Goal: Information Seeking & Learning: Learn about a topic

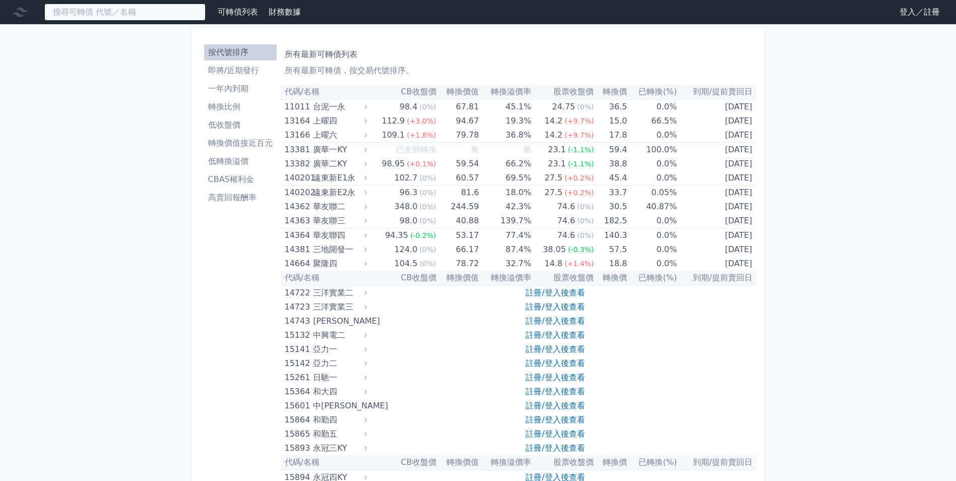
click at [90, 8] on input at bounding box center [124, 12] width 161 height 17
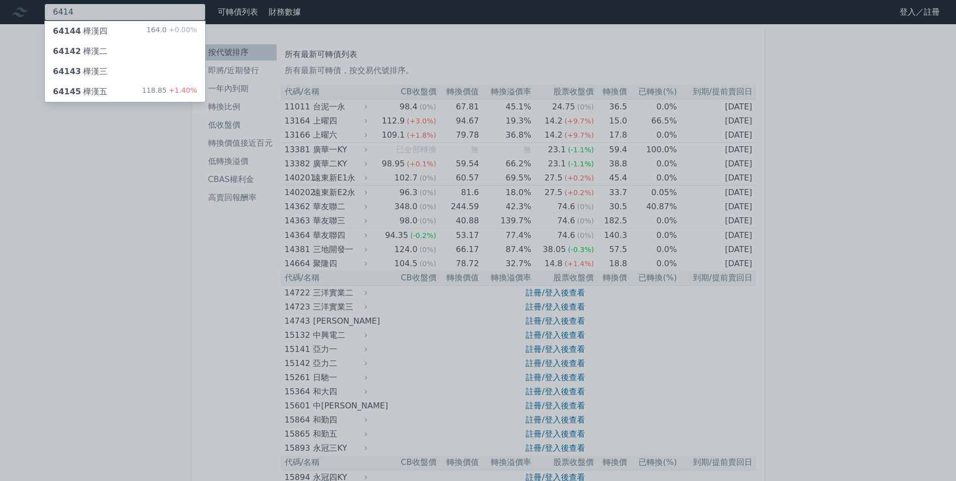
type input "6414"
click at [111, 90] on div "64145 樺漢五 118.85 +1.40%" at bounding box center [125, 92] width 160 height 20
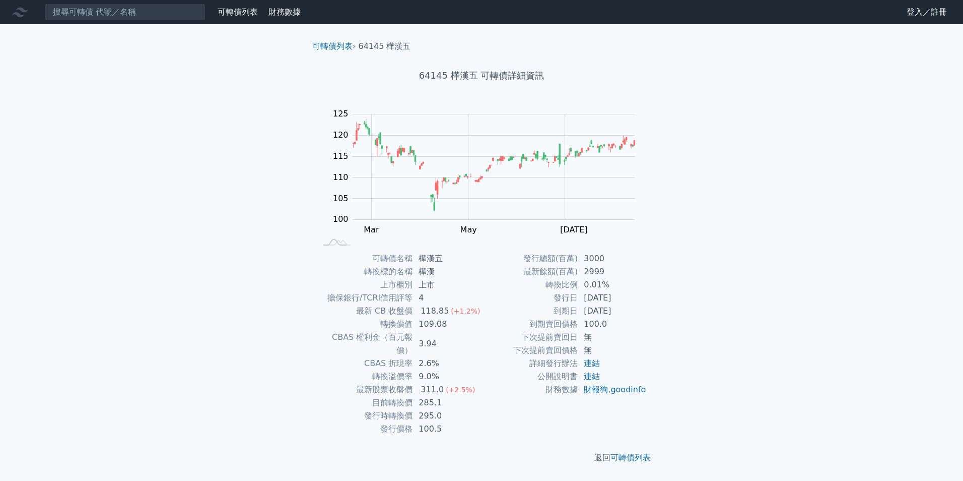
drag, startPoint x: 780, startPoint y: 236, endPoint x: 753, endPoint y: 243, distance: 27.6
click at [778, 237] on div "可轉債列表 財務數據 可轉債列表 財務數據 登入／註冊 登入／註冊 可轉債列表 › 64145 樺漢五 64145 樺漢五 可轉債詳細資訊 Zoom Out …" at bounding box center [481, 240] width 963 height 481
click at [130, 7] on input at bounding box center [124, 12] width 161 height 17
drag, startPoint x: 136, startPoint y: 68, endPoint x: 148, endPoint y: 49, distance: 22.4
click at [131, 68] on div "可轉債列表 財務數據 可轉債列表 財務數據 登入／註冊 登入／註冊 可轉債列表 › 64145 樺漢五 64145 樺漢五 可轉債詳細資訊 Zoom Out …" at bounding box center [481, 240] width 963 height 481
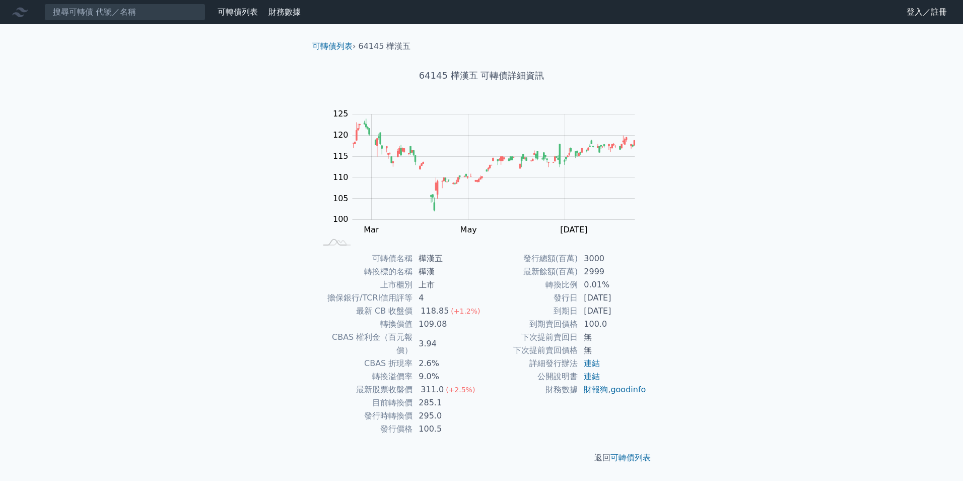
click at [284, 11] on link "財務數據" at bounding box center [285, 12] width 32 height 10
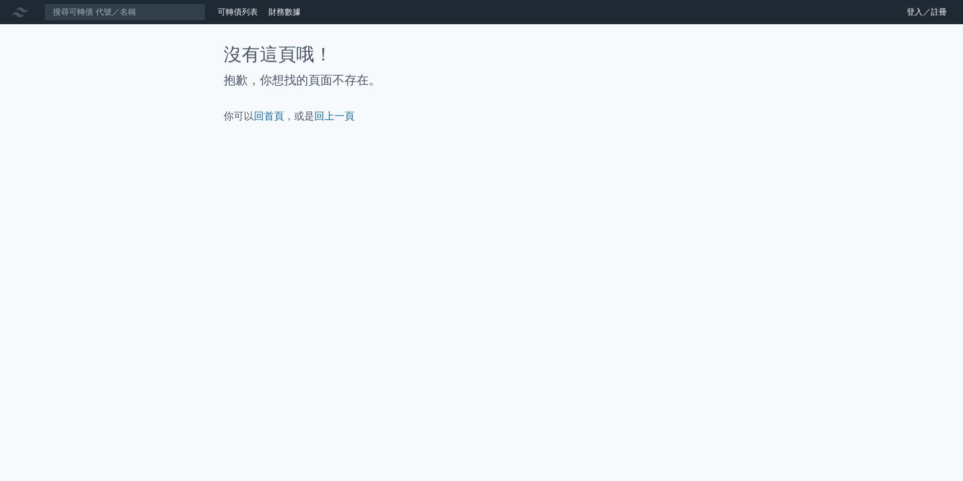
click at [238, 11] on link "可轉債列表" at bounding box center [238, 12] width 40 height 10
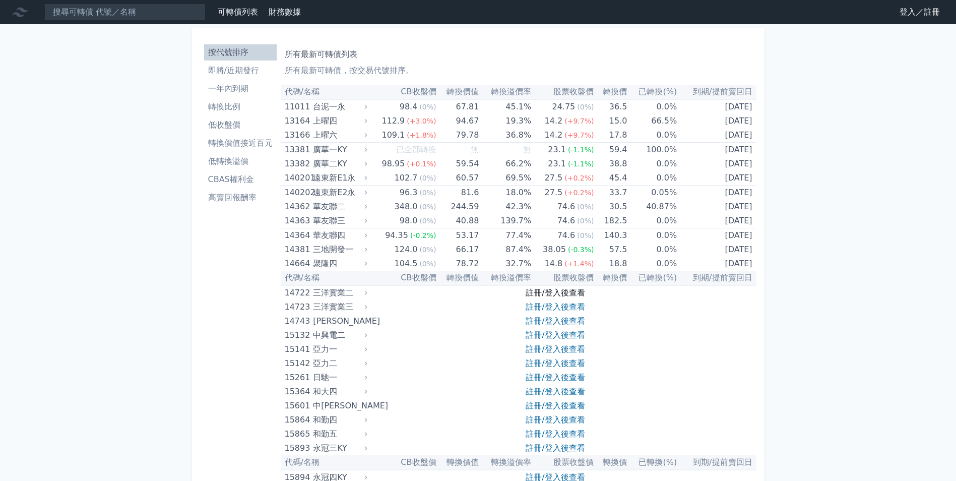
click at [536, 290] on link "註冊/登入後查看" at bounding box center [554, 293] width 59 height 10
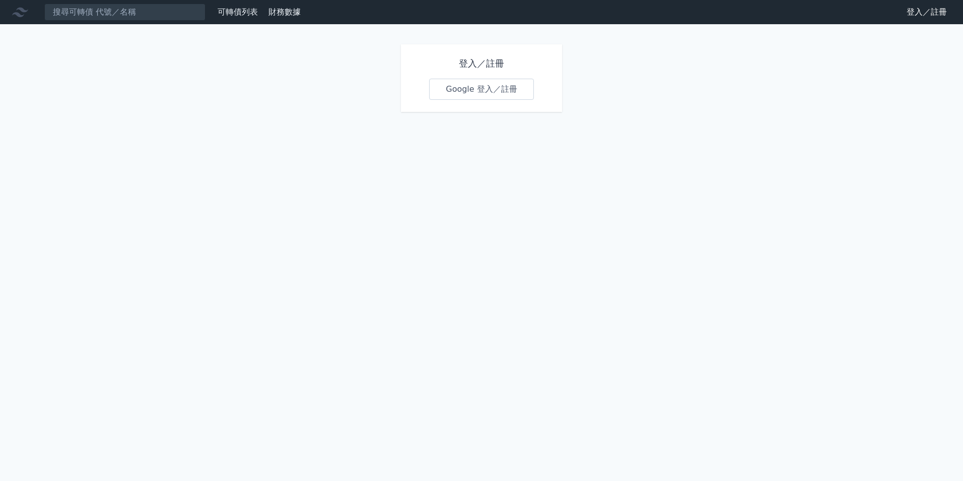
click at [490, 87] on link "Google 登入／註冊" at bounding box center [481, 89] width 105 height 21
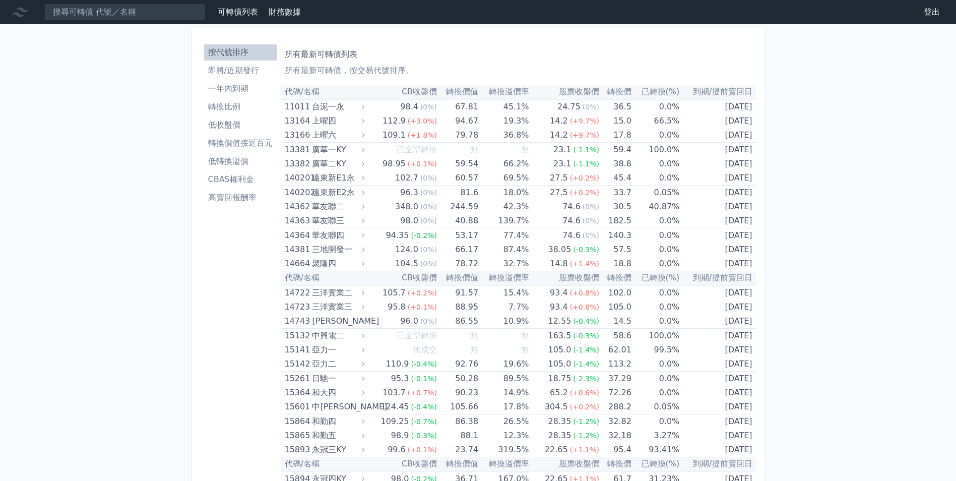
click at [232, 141] on li "轉換價值接近百元" at bounding box center [240, 143] width 73 height 12
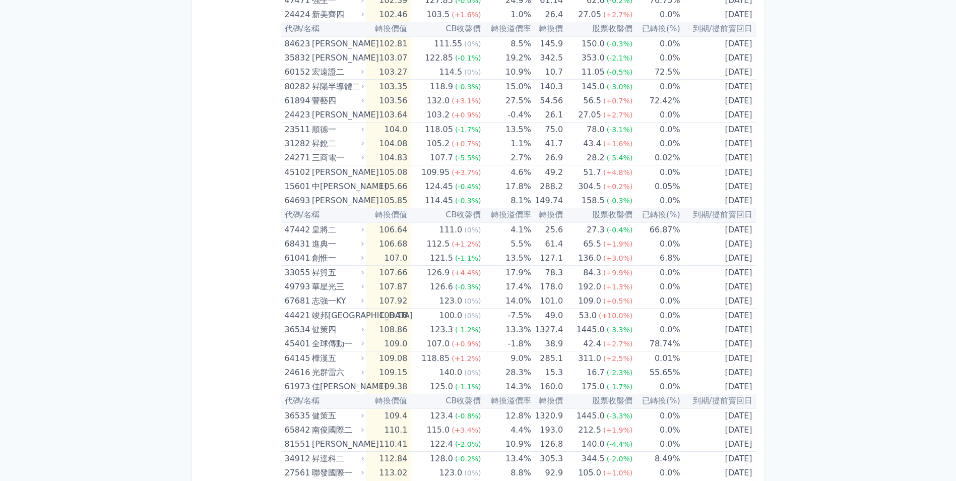
scroll to position [1880, 0]
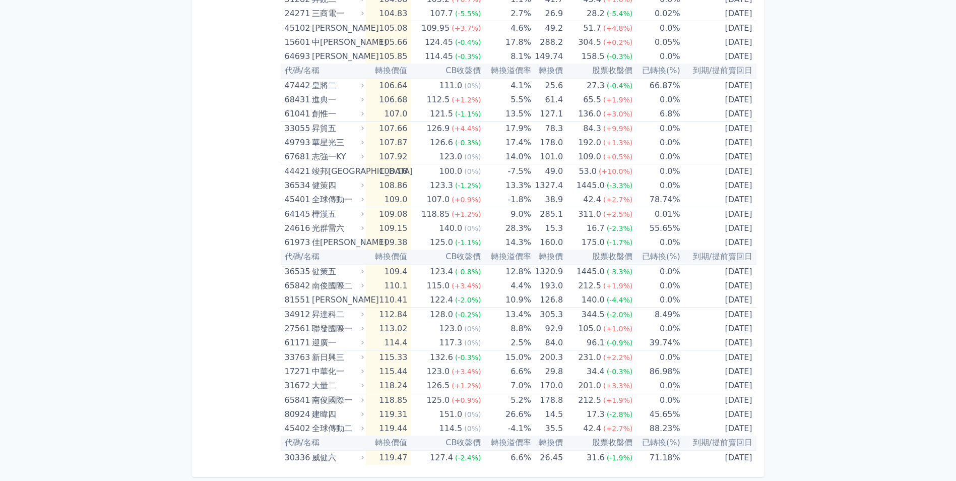
drag, startPoint x: 861, startPoint y: 364, endPoint x: 715, endPoint y: 415, distance: 154.5
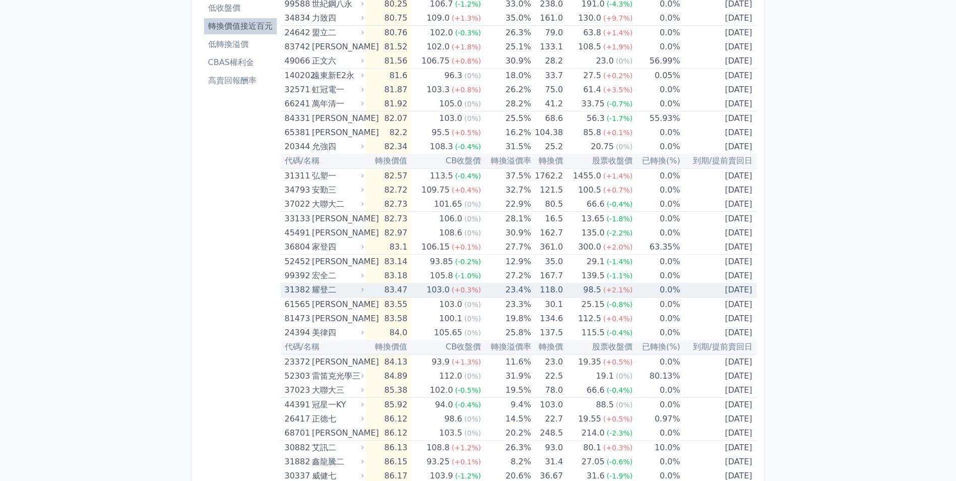
scroll to position [0, 0]
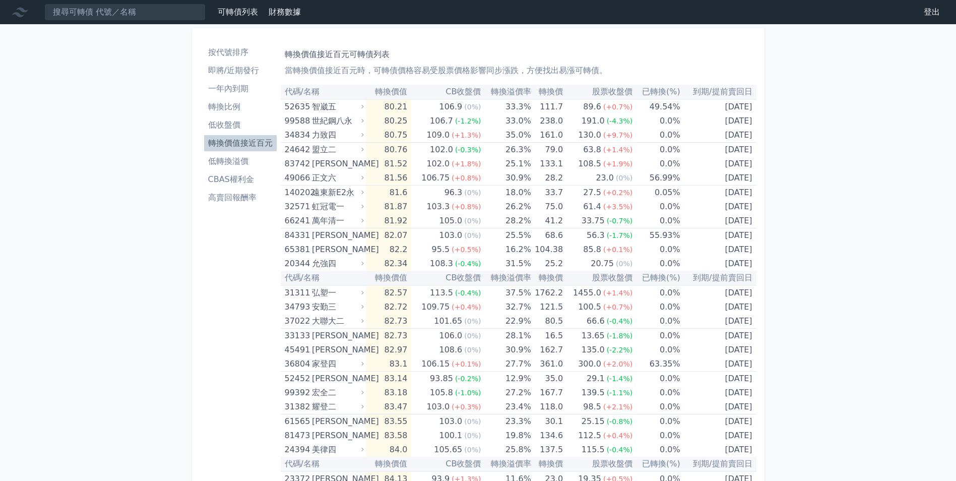
click at [246, 125] on li "低收盤價" at bounding box center [240, 125] width 73 height 12
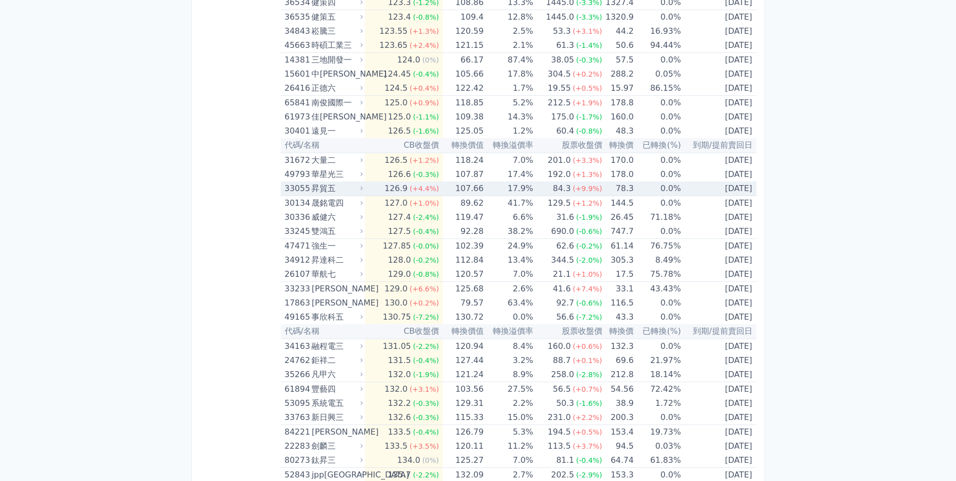
scroll to position [4172, 0]
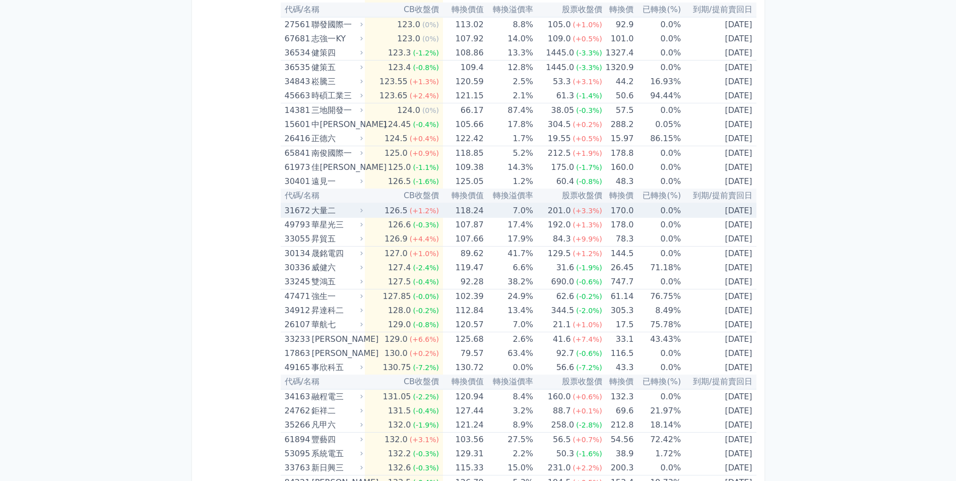
click at [502, 213] on td "7.0%" at bounding box center [508, 210] width 49 height 15
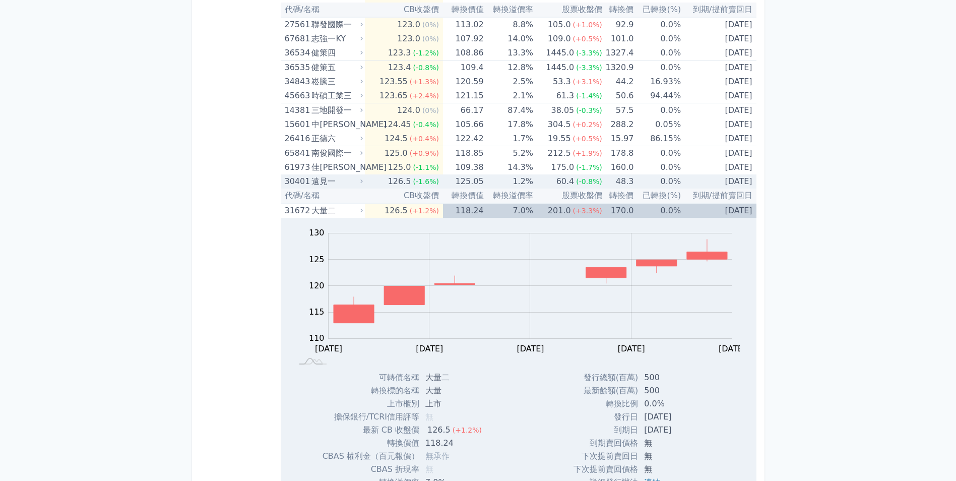
click at [503, 180] on td "1.2%" at bounding box center [508, 181] width 49 height 14
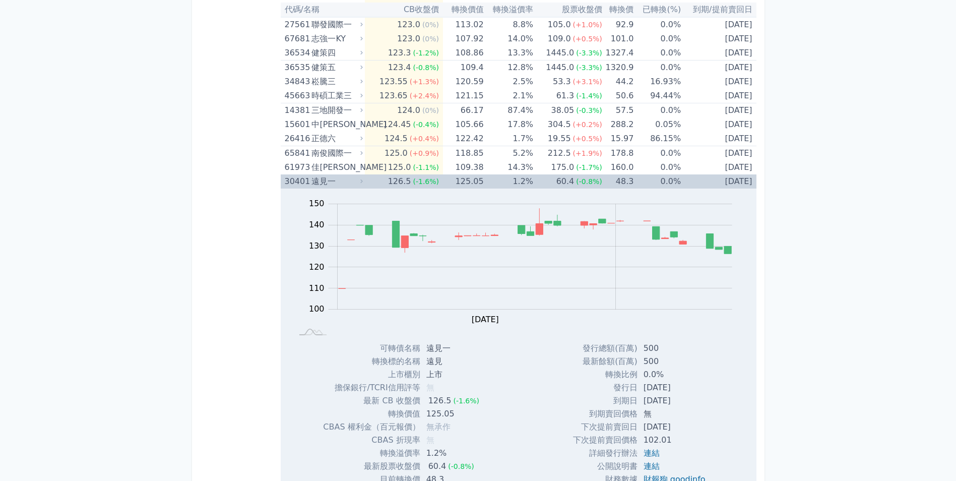
click at [511, 184] on td "1.2%" at bounding box center [508, 181] width 49 height 14
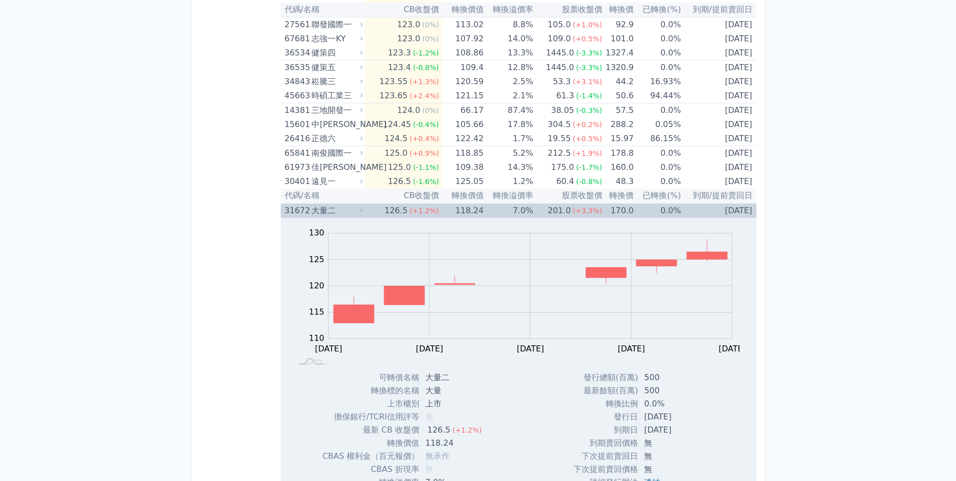
click at [607, 208] on td "170.0" at bounding box center [618, 210] width 32 height 15
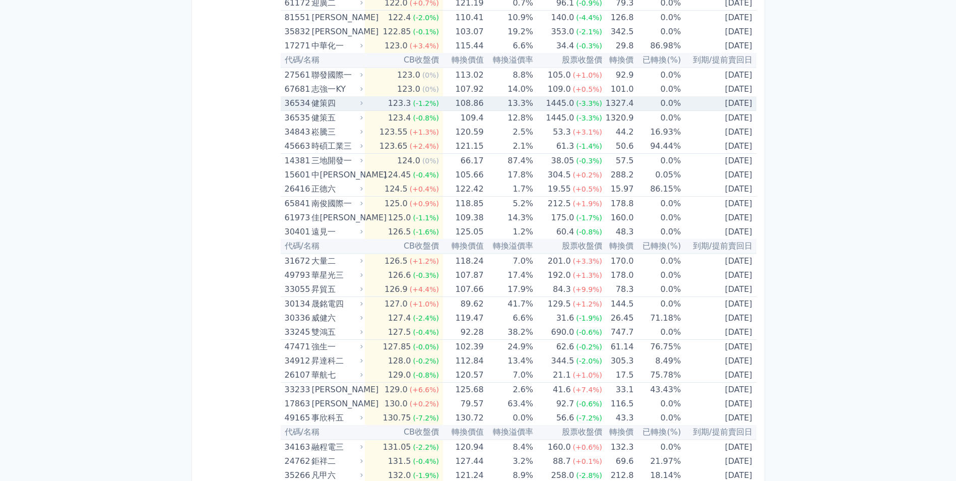
scroll to position [4071, 0]
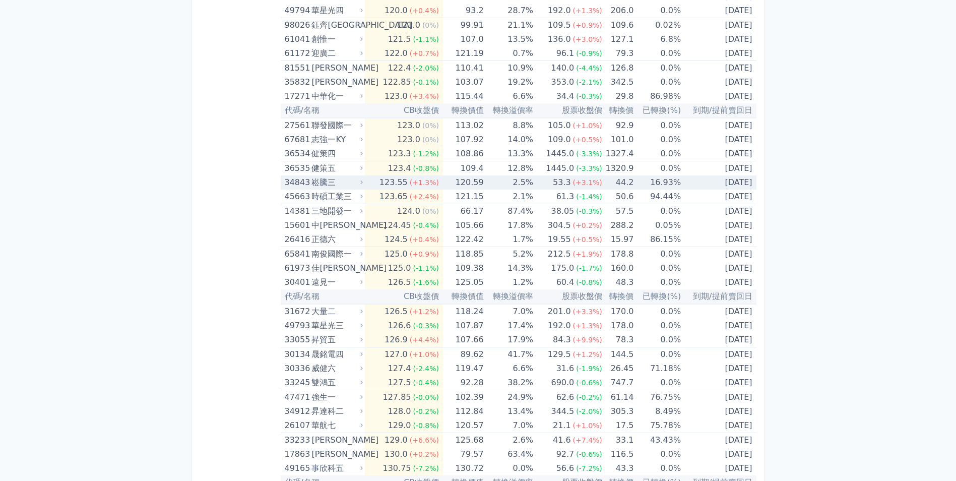
click at [633, 184] on td "16.93%" at bounding box center [656, 182] width 47 height 14
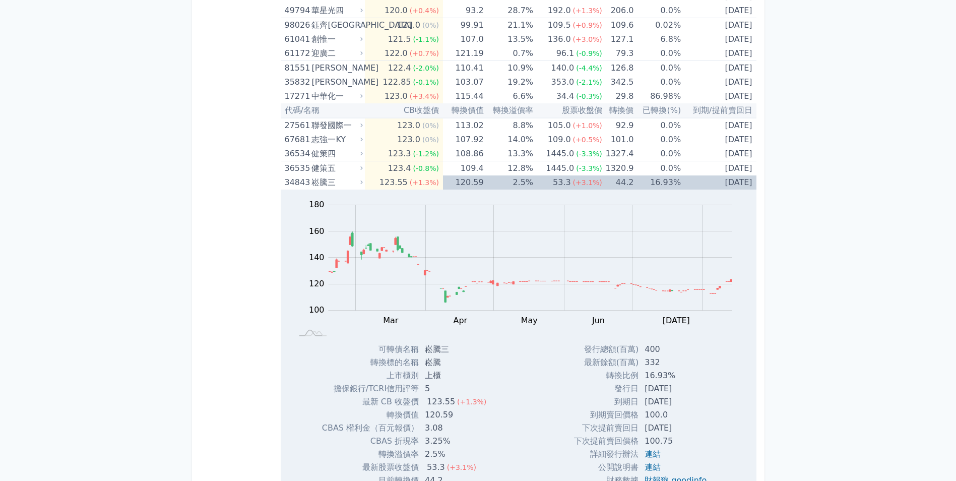
scroll to position [4021, 0]
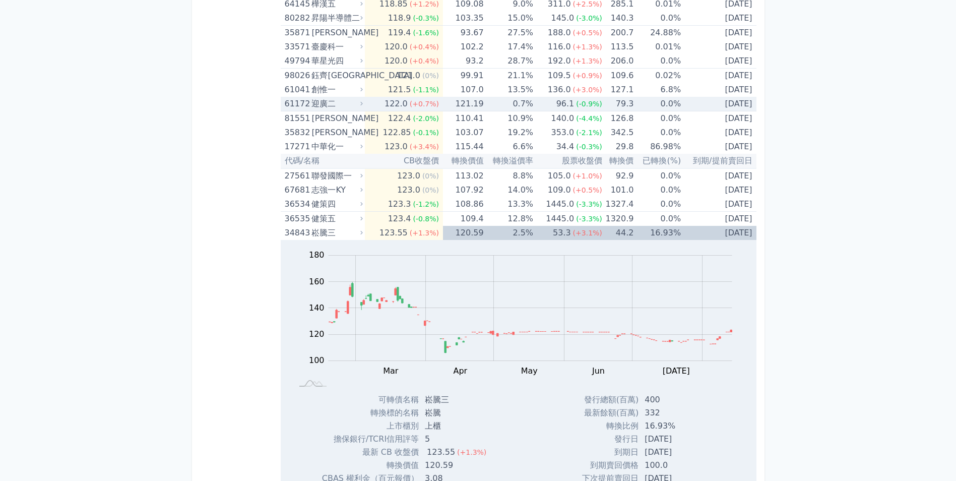
click at [535, 106] on td "96.1 (-0.9%)" at bounding box center [567, 104] width 69 height 15
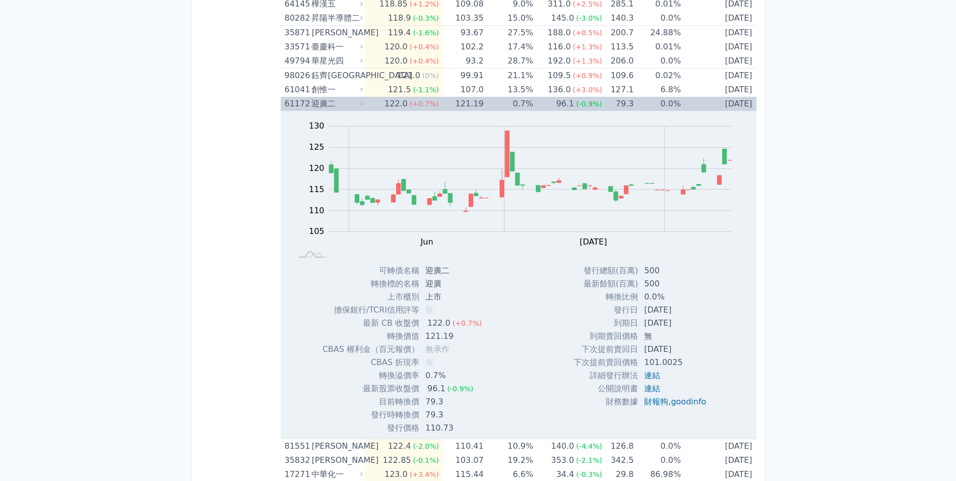
click at [491, 102] on td "0.7%" at bounding box center [508, 104] width 49 height 14
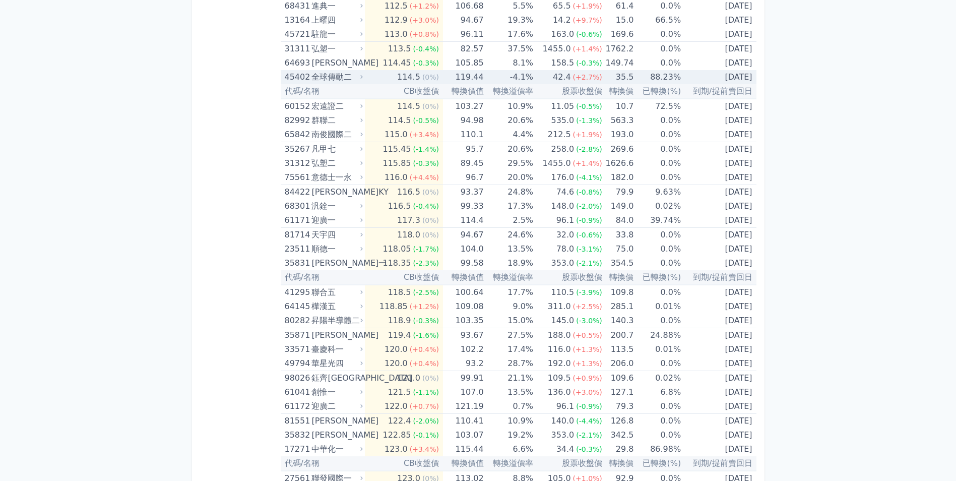
scroll to position [3668, 0]
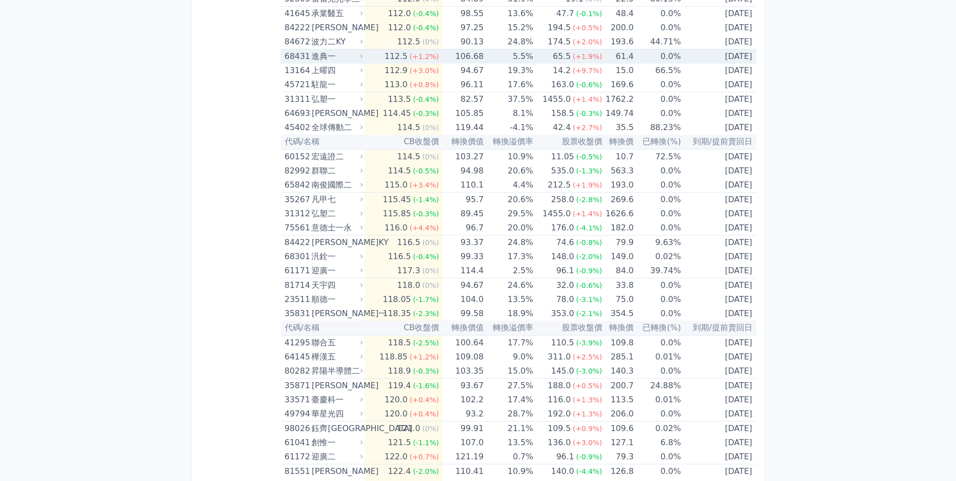
click at [486, 60] on td "5.5%" at bounding box center [508, 56] width 49 height 15
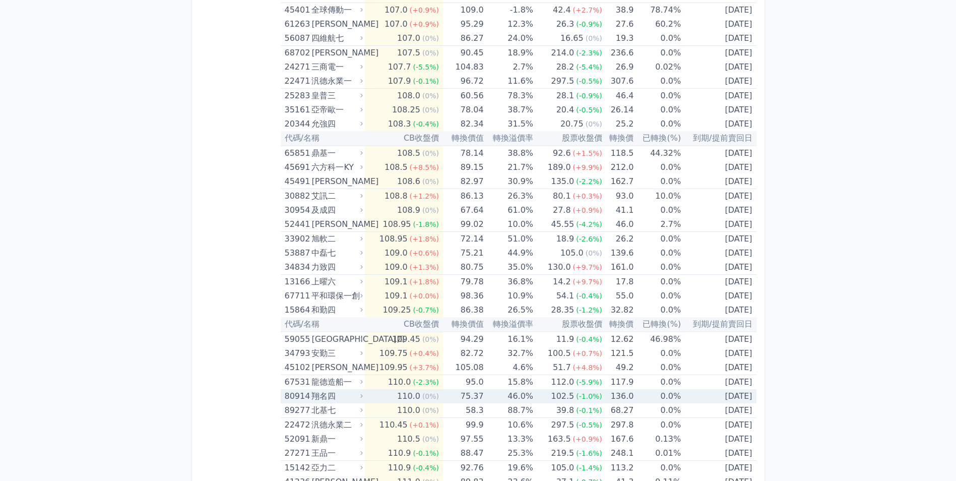
scroll to position [3064, 0]
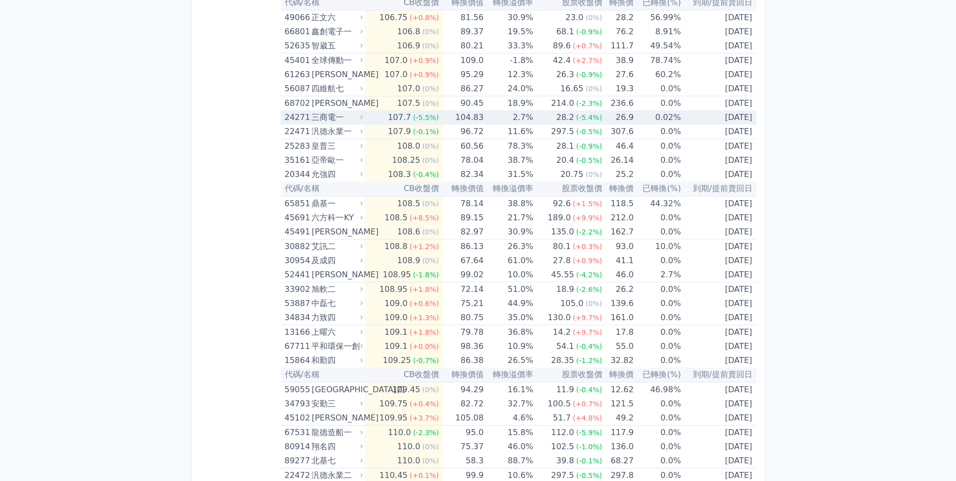
click at [533, 119] on td "2.7%" at bounding box center [508, 117] width 49 height 14
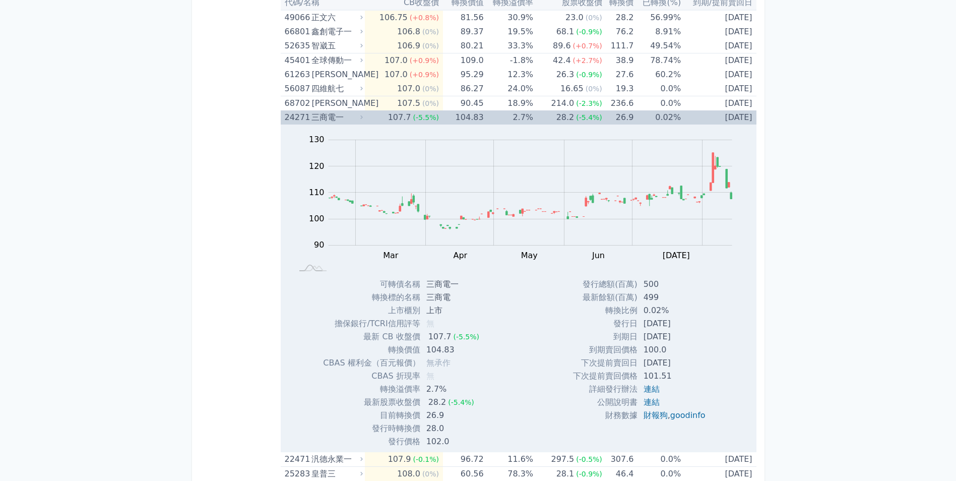
click at [502, 119] on td "2.7%" at bounding box center [508, 117] width 49 height 14
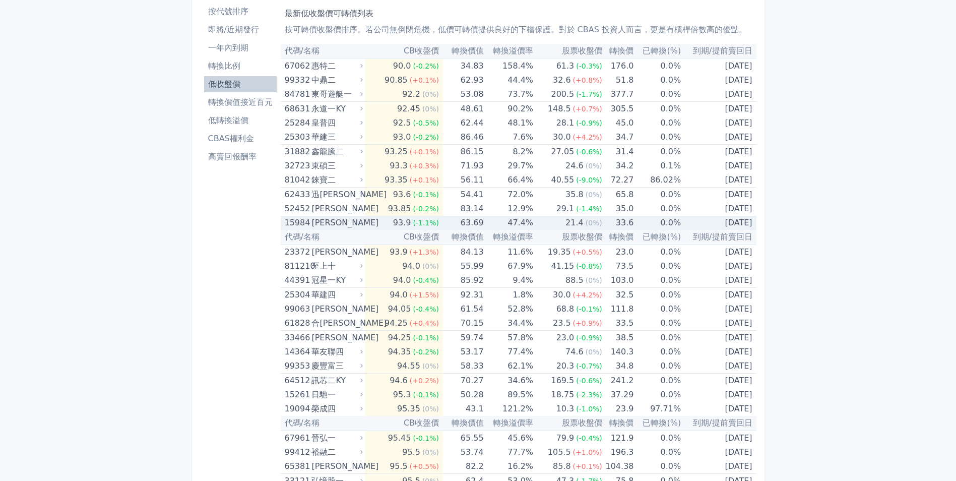
scroll to position [0, 0]
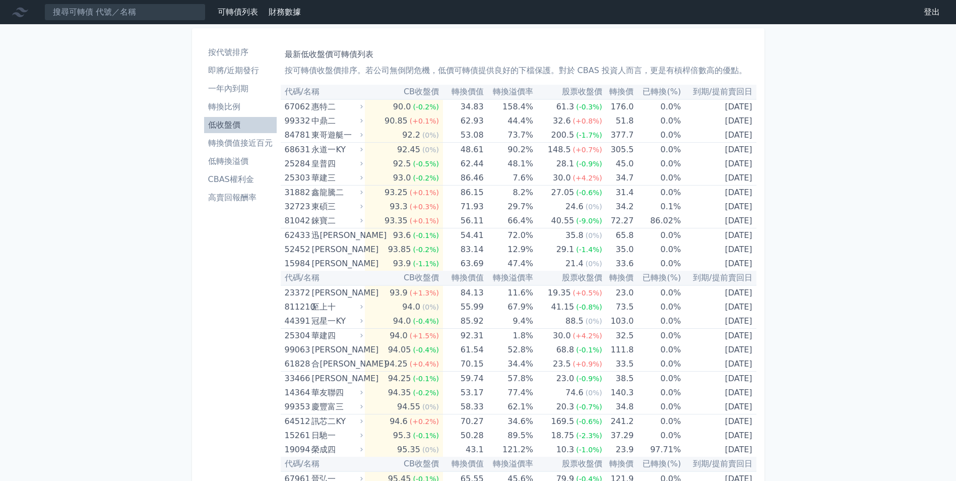
click at [245, 74] on li "即將/近期發行" at bounding box center [240, 70] width 73 height 12
